Goal: Task Accomplishment & Management: Complete application form

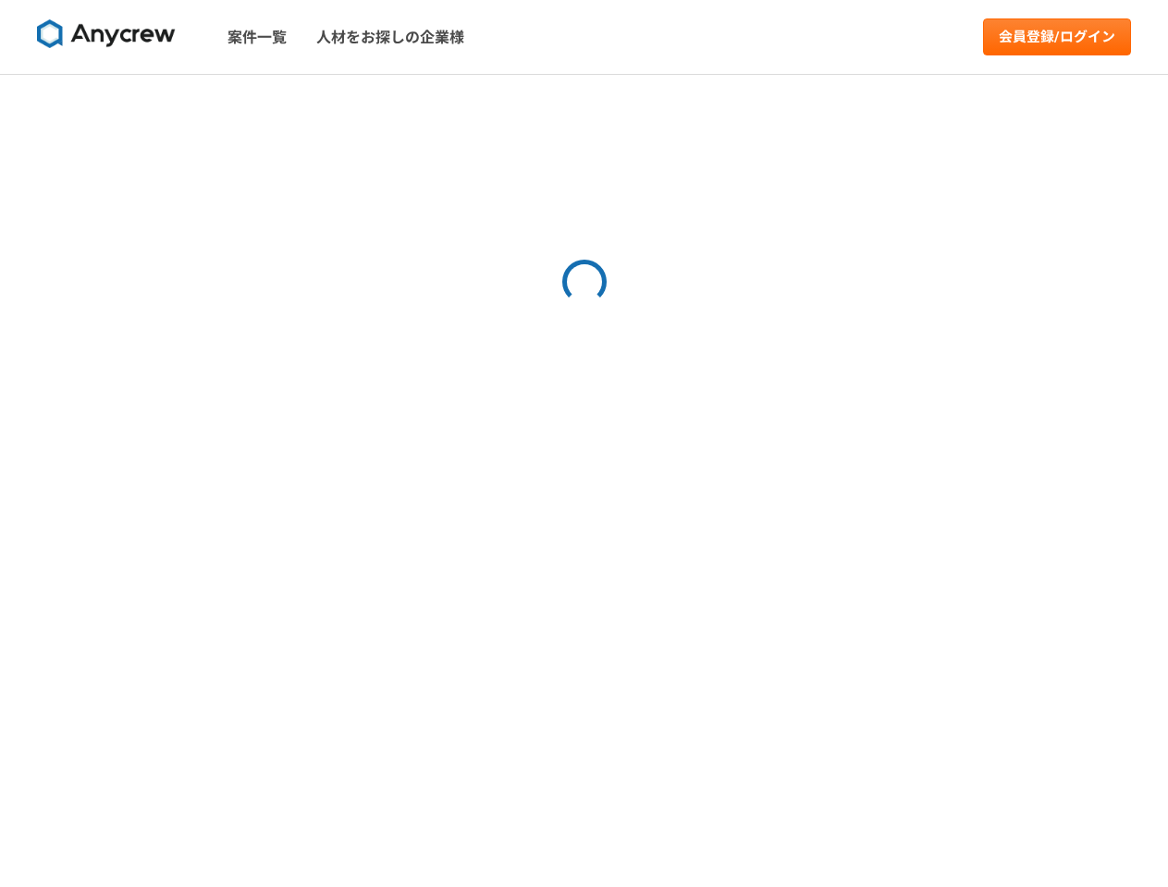
click at [583, 444] on div at bounding box center [584, 481] width 1168 height 813
click at [106, 37] on img at bounding box center [106, 34] width 139 height 30
click at [1057, 37] on link "会員登録/ログイン" at bounding box center [1057, 36] width 148 height 37
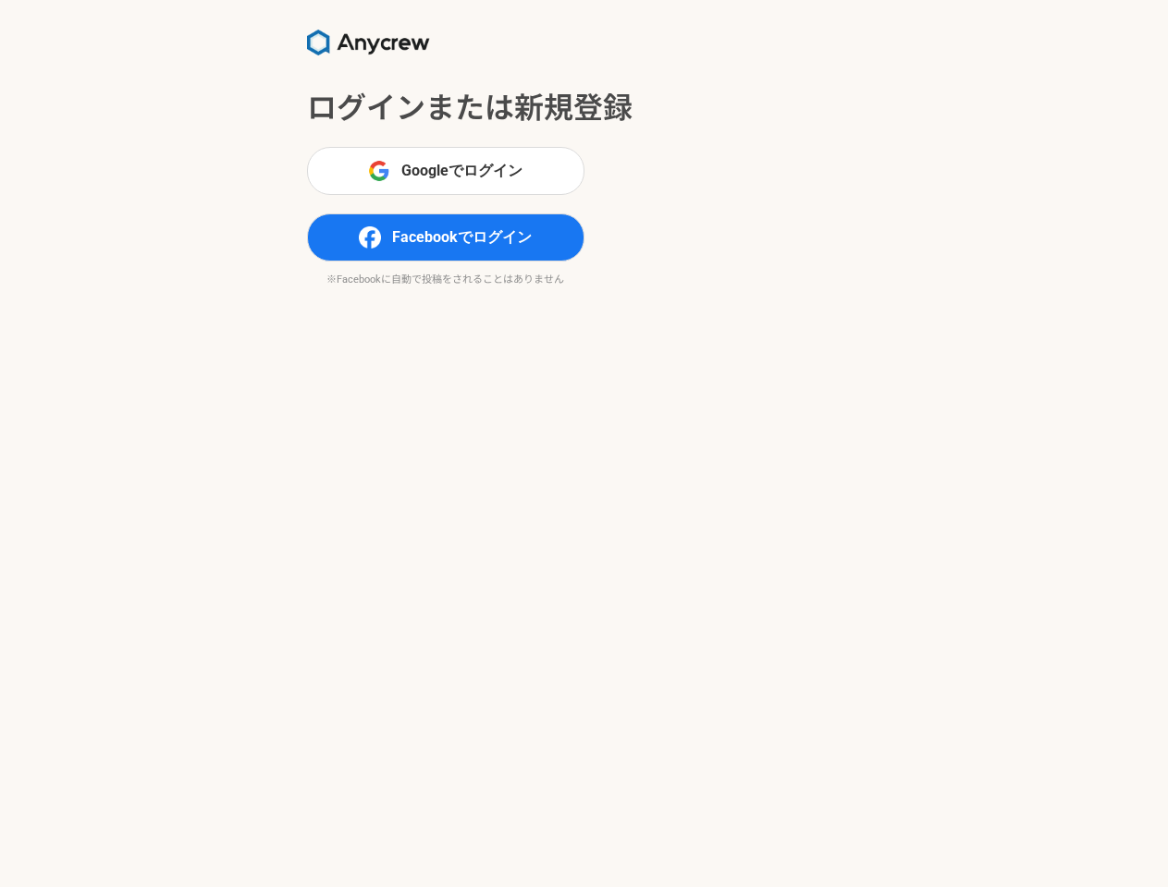
click at [583, 444] on section "ログインまたは新規登録 Googleでログイン Facebookでログイン ※Facebookに自動で投稿をされることはありません" at bounding box center [584, 443] width 1168 height 887
click at [446, 171] on span "Googleでログイン" at bounding box center [461, 171] width 121 height 22
click at [446, 238] on span "Facebookでログイン" at bounding box center [462, 237] width 140 height 22
